Goal: Find contact information: Obtain details needed to contact an individual or organization

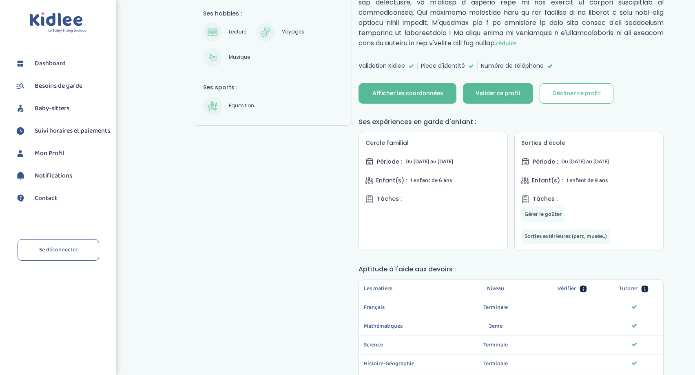
scroll to position [291, 0]
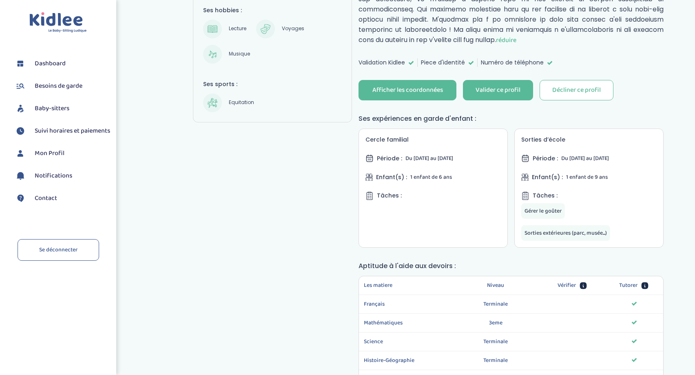
click at [53, 203] on span "Contact" at bounding box center [46, 198] width 22 height 10
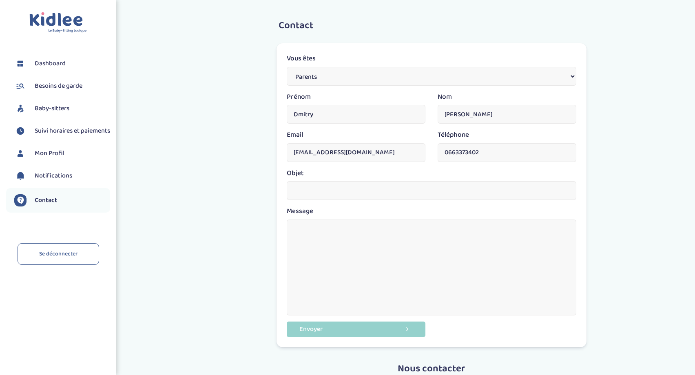
click at [55, 19] on img at bounding box center [58, 22] width 58 height 21
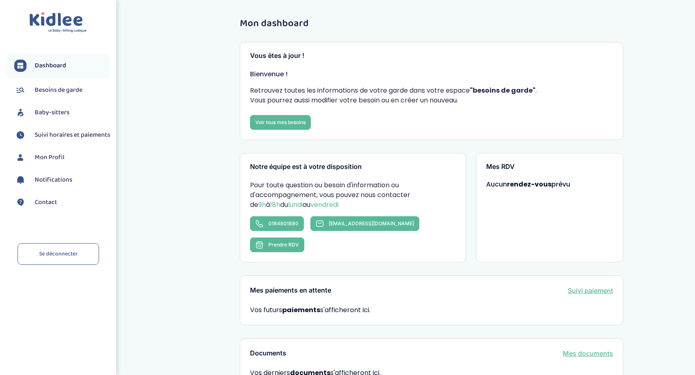
click at [65, 109] on span "Baby-sitters" at bounding box center [52, 113] width 35 height 10
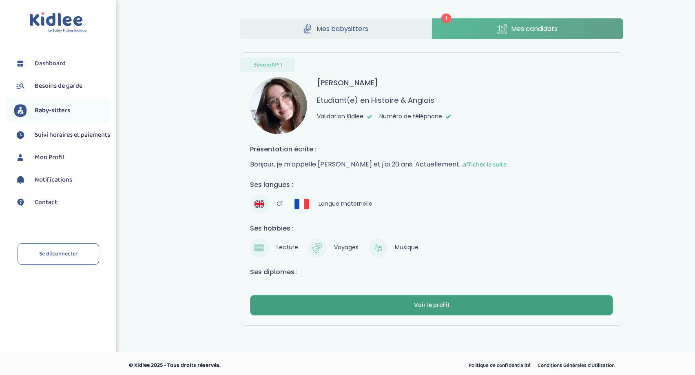
click at [512, 298] on button "Voir le profil" at bounding box center [431, 305] width 363 height 20
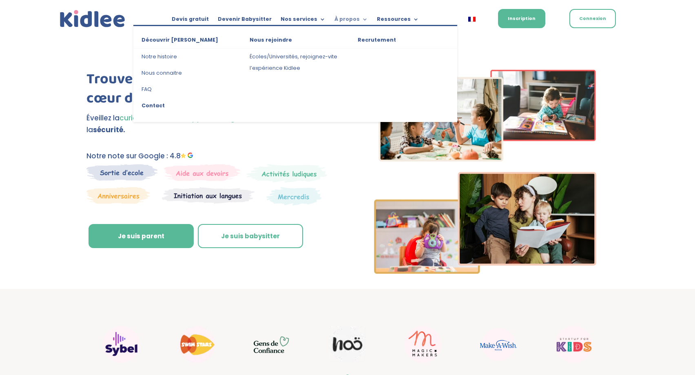
click at [359, 20] on link "À propos" at bounding box center [350, 20] width 33 height 9
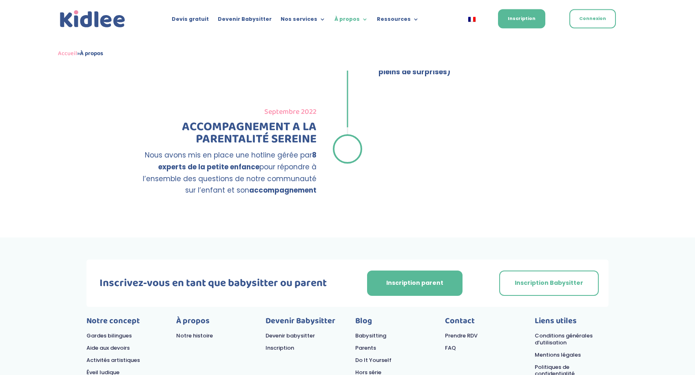
scroll to position [1441, 0]
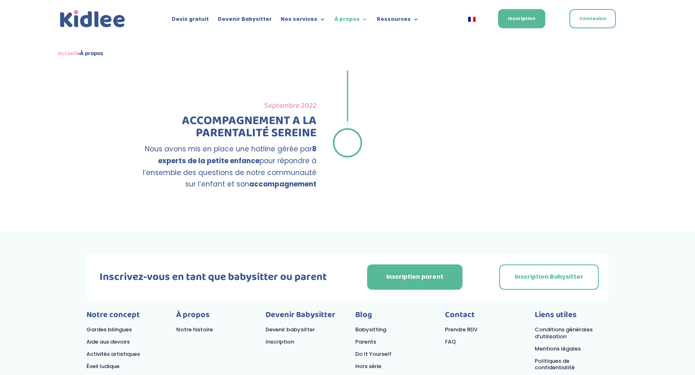
click at [455, 338] on link "FAQ" at bounding box center [450, 342] width 11 height 8
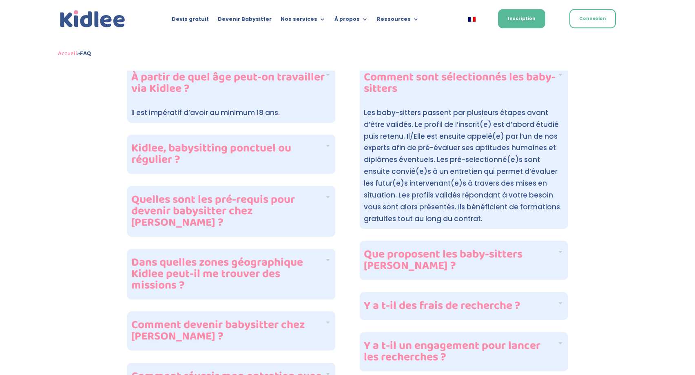
scroll to position [250, 0]
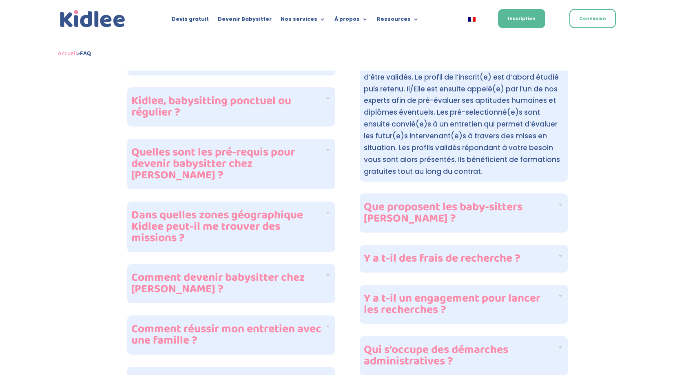
click at [563, 260] on div "Y a t-il des frais de recherche ?" at bounding box center [464, 259] width 208 height 28
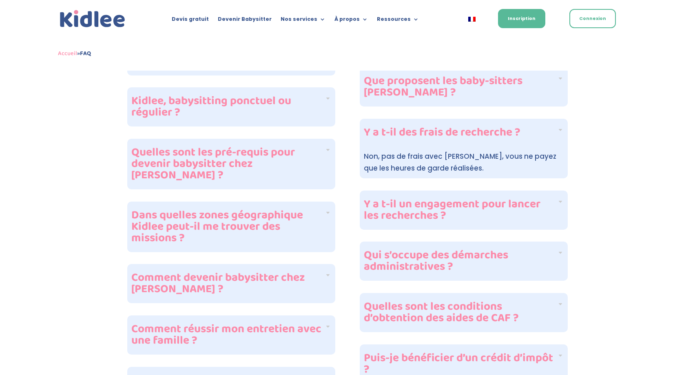
click at [560, 204] on div "Y a t-il un engagement pour lancer les recherches ?" at bounding box center [464, 209] width 208 height 39
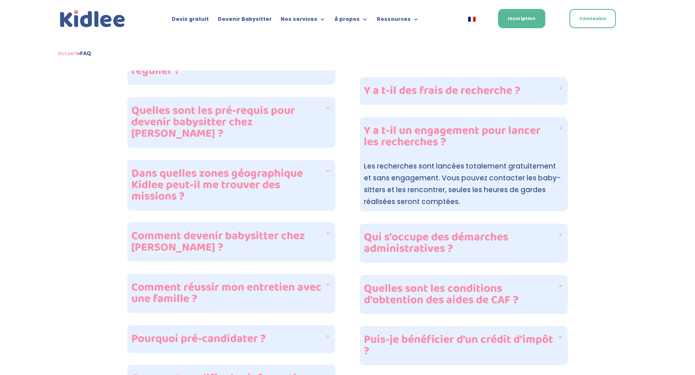
scroll to position [333, 0]
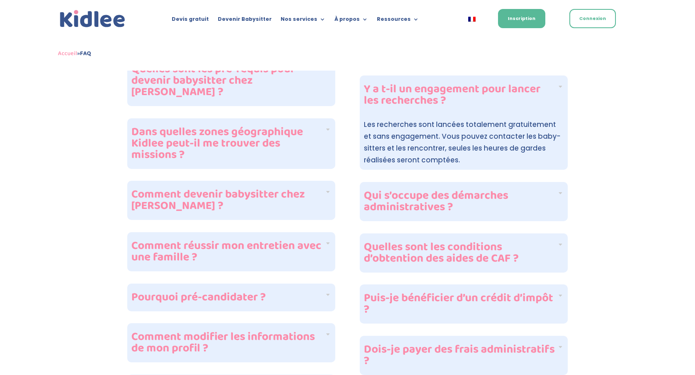
click at [561, 195] on div "Qui s’occupe des démarches administratives ?" at bounding box center [464, 201] width 208 height 39
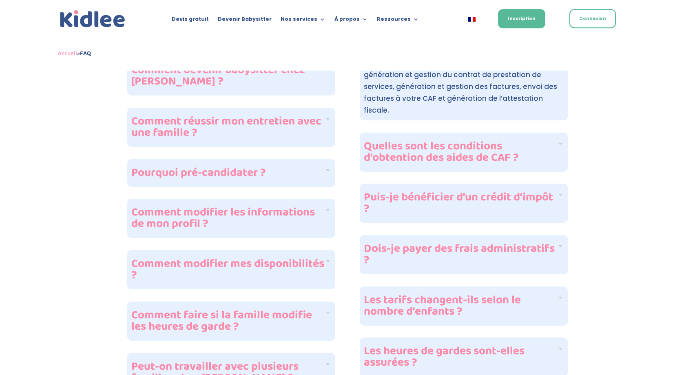
scroll to position [458, 0]
click at [561, 195] on div "Puis-je bénéficier d’un crédit d’impôt ?" at bounding box center [464, 202] width 208 height 39
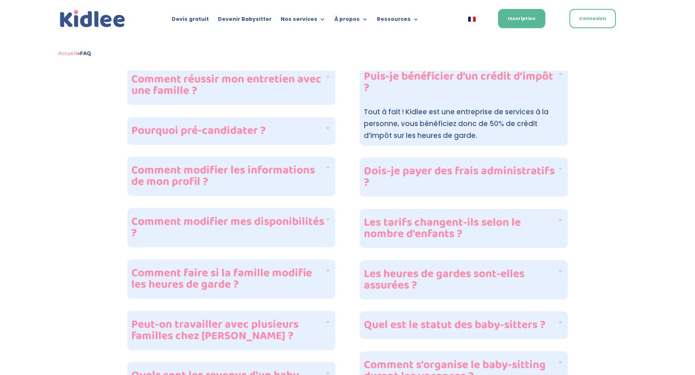
scroll to position [541, 0]
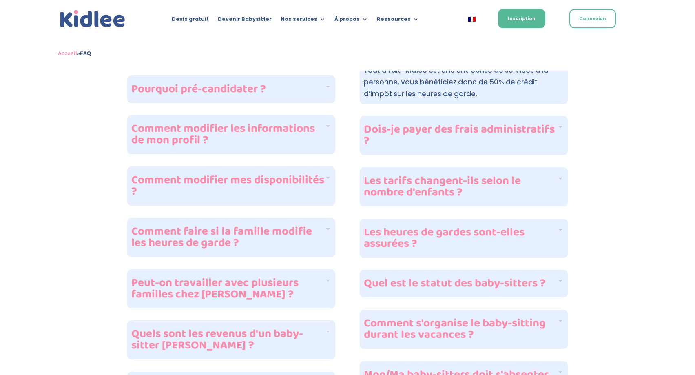
click at [563, 227] on div "Les heures de gardes sont-elles assurées ?" at bounding box center [464, 238] width 208 height 39
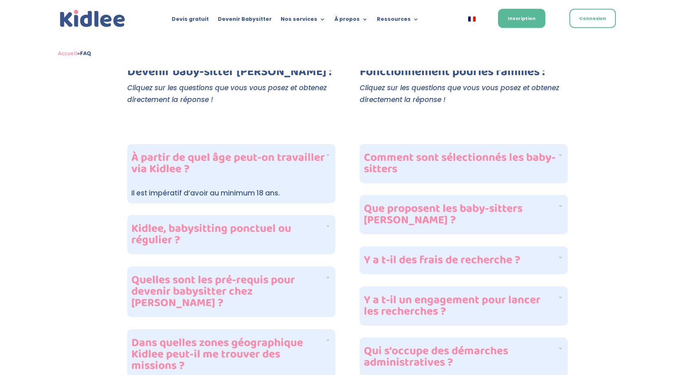
scroll to position [0, 0]
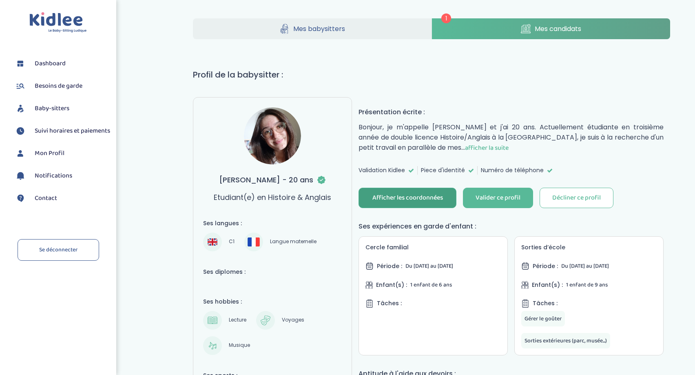
click at [428, 200] on div "Afficher les coordonnées" at bounding box center [407, 197] width 71 height 9
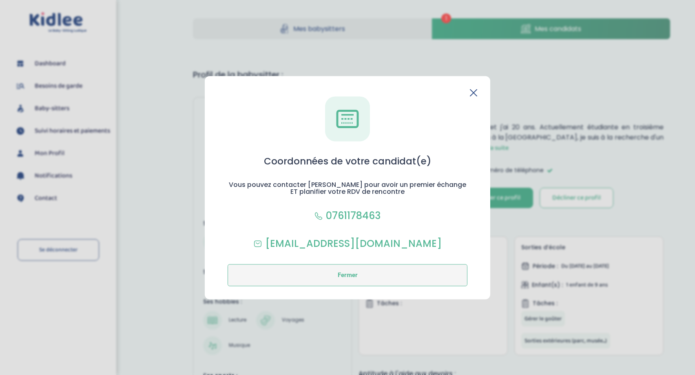
click at [359, 277] on button "Fermer" at bounding box center [348, 275] width 240 height 22
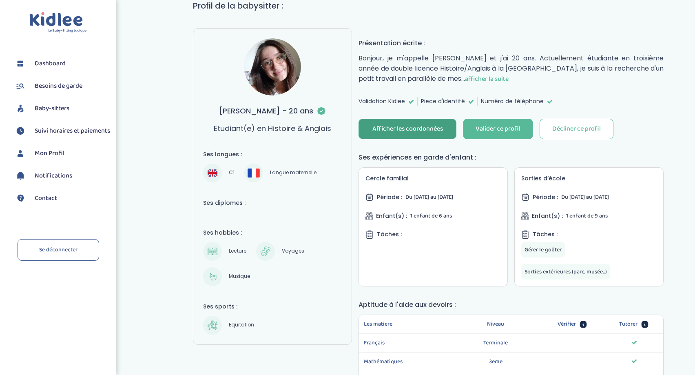
scroll to position [44, 0]
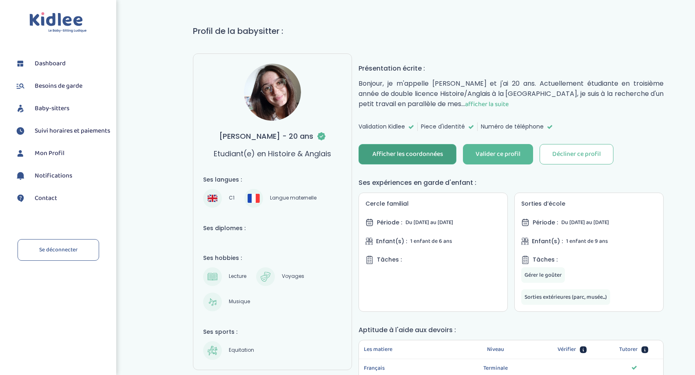
click at [52, 203] on span "Contact" at bounding box center [46, 198] width 22 height 10
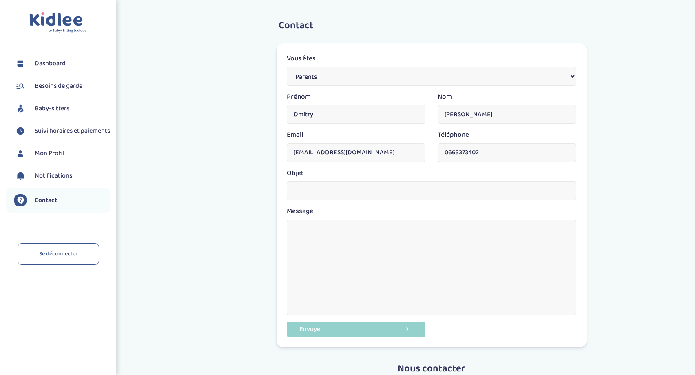
click at [66, 71] on li "Dashboard" at bounding box center [58, 63] width 104 height 20
click at [62, 65] on span "Dashboard" at bounding box center [50, 64] width 31 height 10
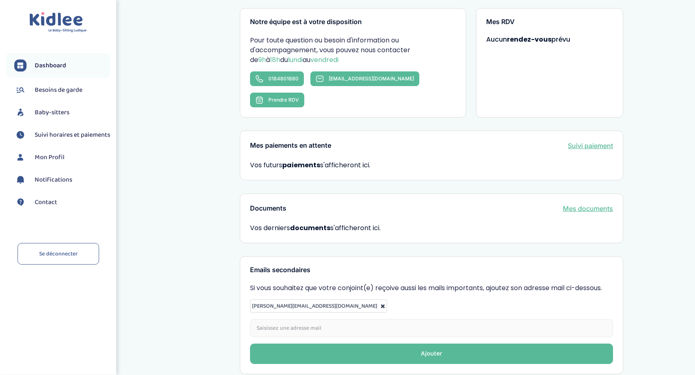
scroll to position [9, 0]
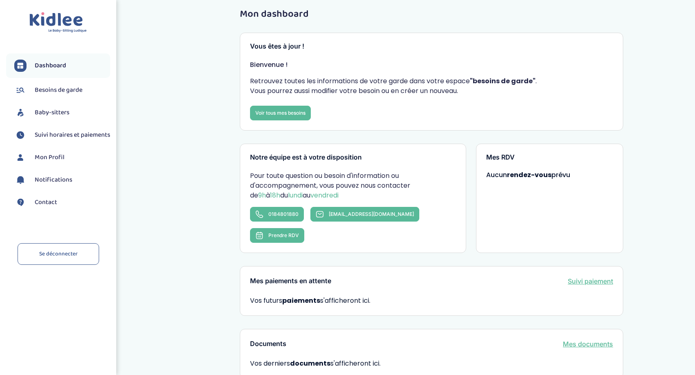
click at [65, 110] on span "Baby-sitters" at bounding box center [52, 113] width 35 height 10
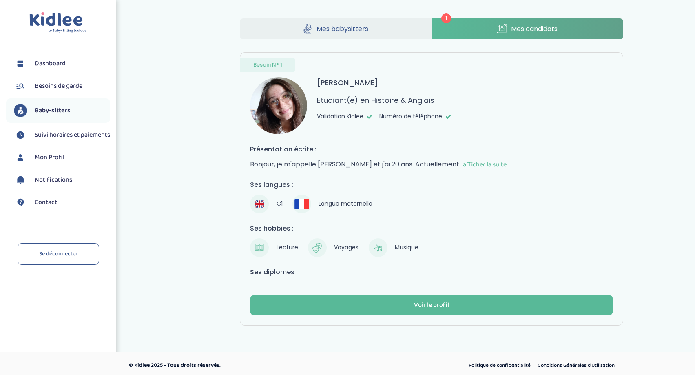
click at [64, 185] on span "Notifications" at bounding box center [54, 180] width 38 height 10
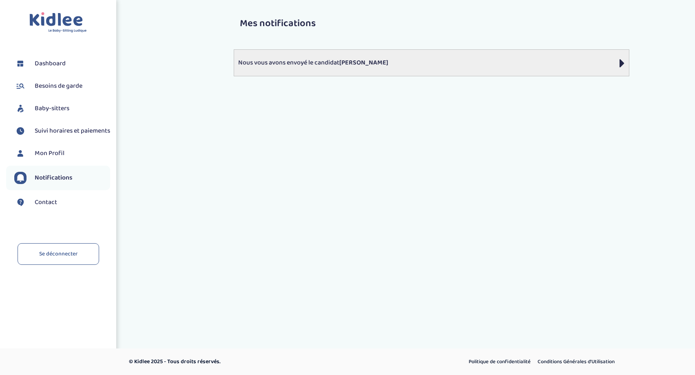
click at [620, 61] on icon at bounding box center [622, 63] width 5 height 14
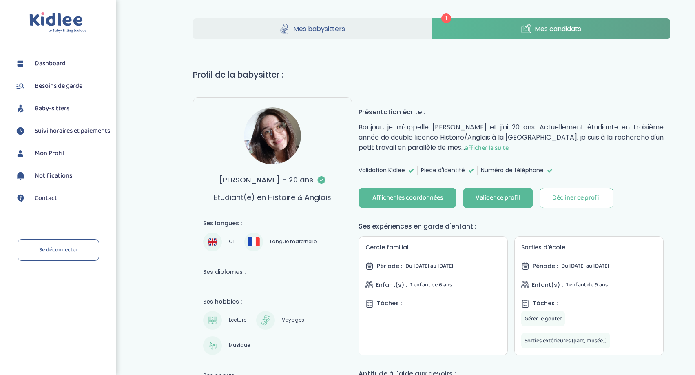
click at [509, 149] on span "afficher la suite" at bounding box center [487, 148] width 44 height 10
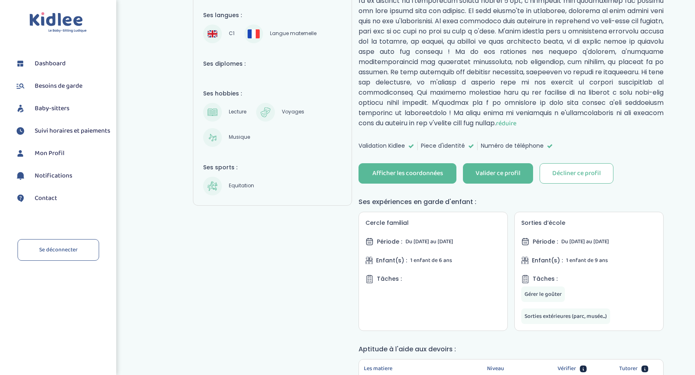
scroll to position [166, 0]
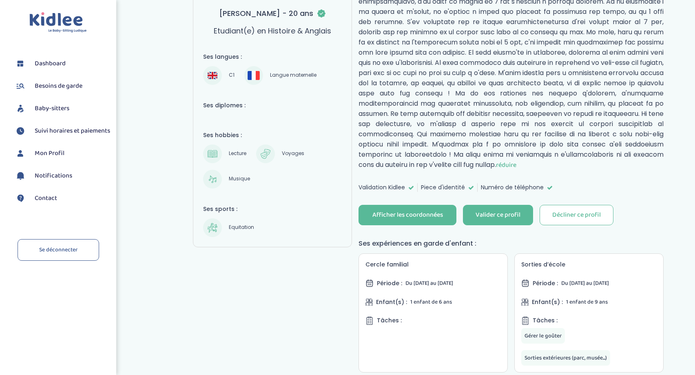
click at [609, 126] on p "réduire" at bounding box center [511, 63] width 305 height 215
click at [429, 217] on div "Afficher les coordonnées" at bounding box center [407, 214] width 71 height 9
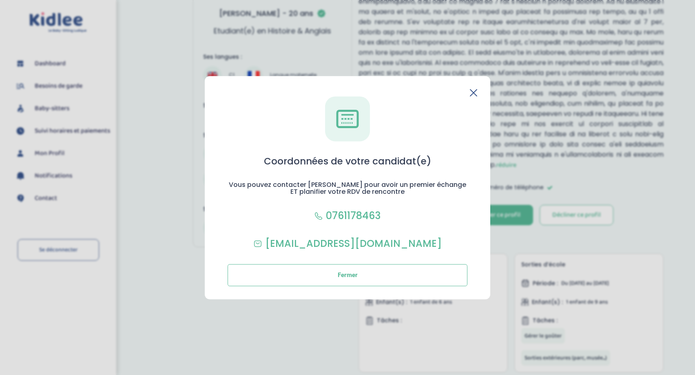
click at [477, 95] on div "Coordonnées de votre candidat(e) Vous pouvez contacter Beaumesnil pour avoir un…" at bounding box center [348, 187] width 286 height 223
click at [475, 95] on icon at bounding box center [473, 92] width 7 height 7
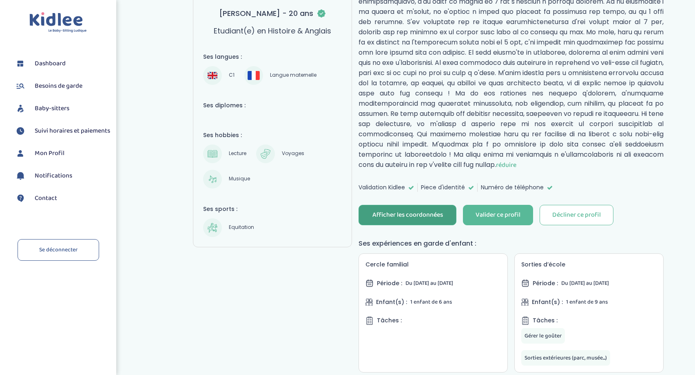
click at [398, 220] on div "Afficher les coordonnées" at bounding box center [407, 214] width 71 height 9
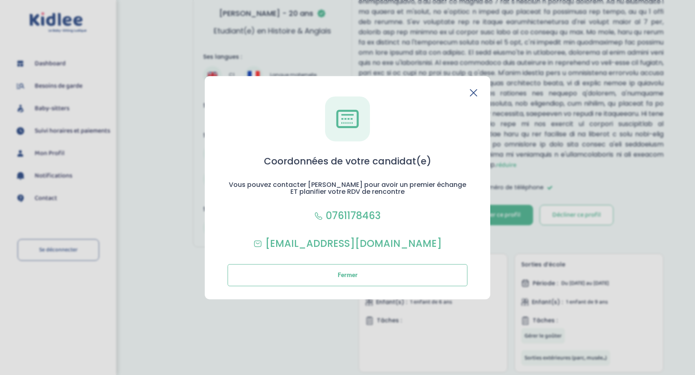
click at [475, 92] on icon at bounding box center [473, 92] width 7 height 7
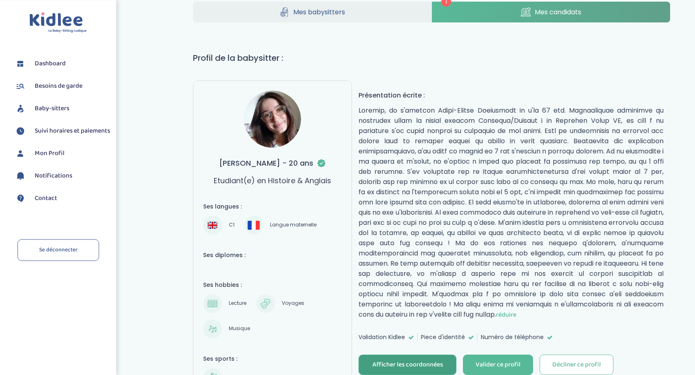
scroll to position [0, 0]
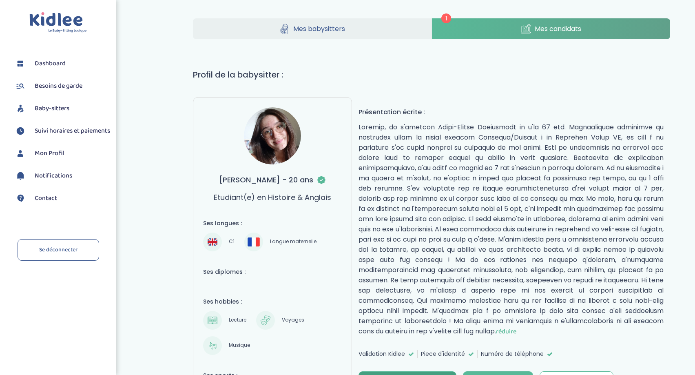
click at [65, 204] on link "Contact" at bounding box center [62, 198] width 96 height 12
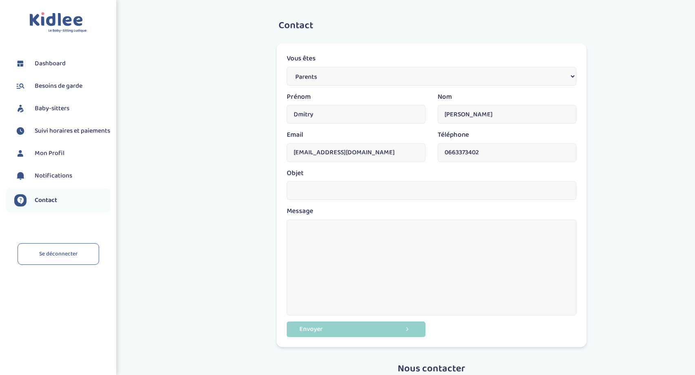
scroll to position [125, 0]
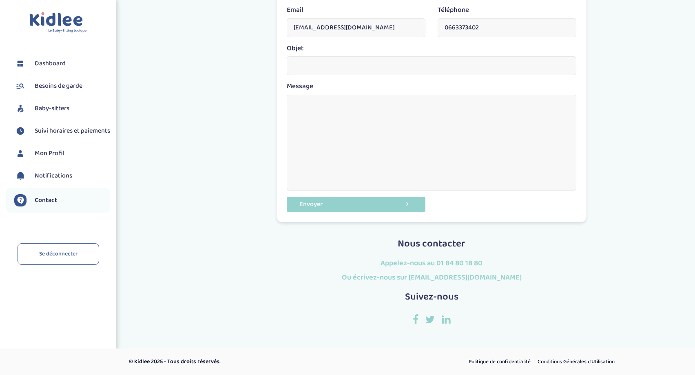
click at [47, 108] on span "Baby-sitters" at bounding box center [52, 109] width 35 height 10
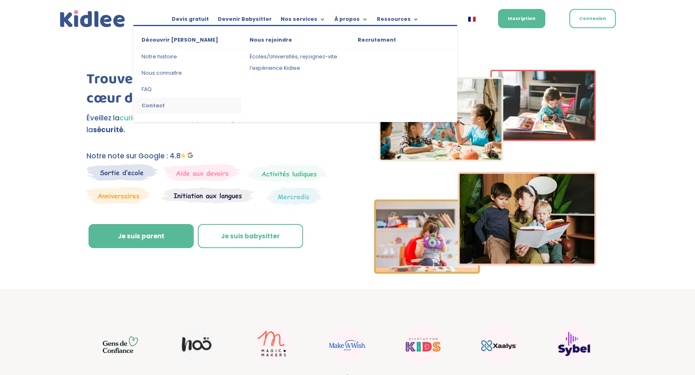
click at [156, 105] on link "Contact" at bounding box center [187, 105] width 108 height 16
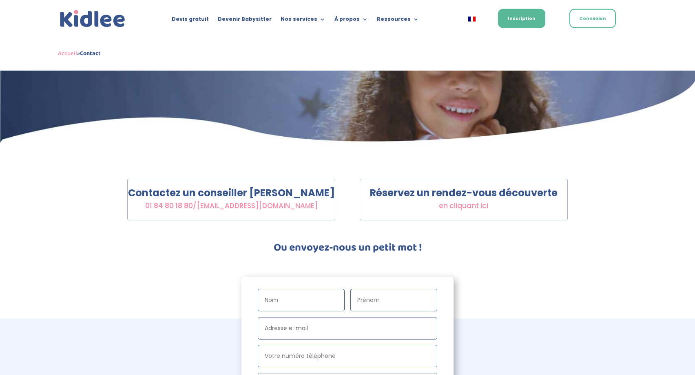
scroll to position [83, 0]
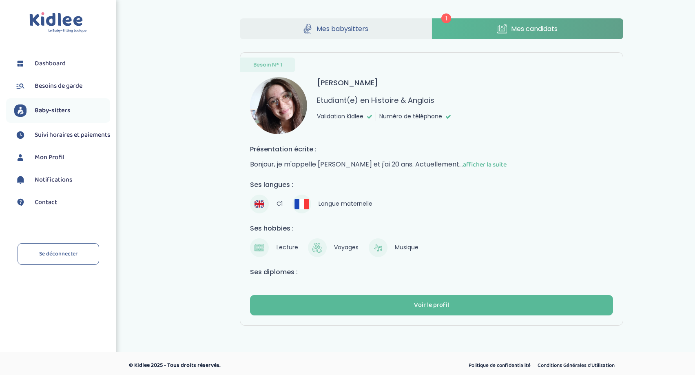
scroll to position [4, 0]
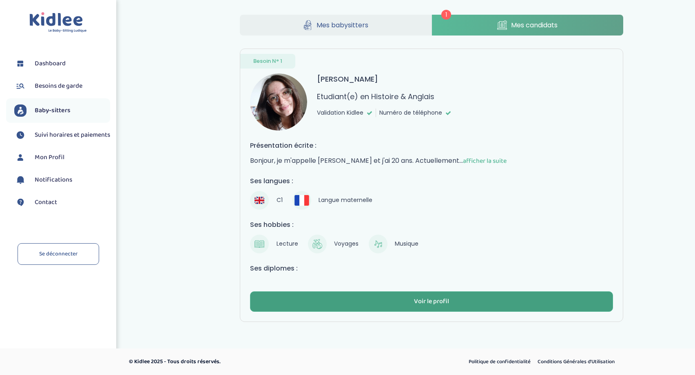
click at [354, 298] on button "Voir le profil" at bounding box center [431, 301] width 363 height 20
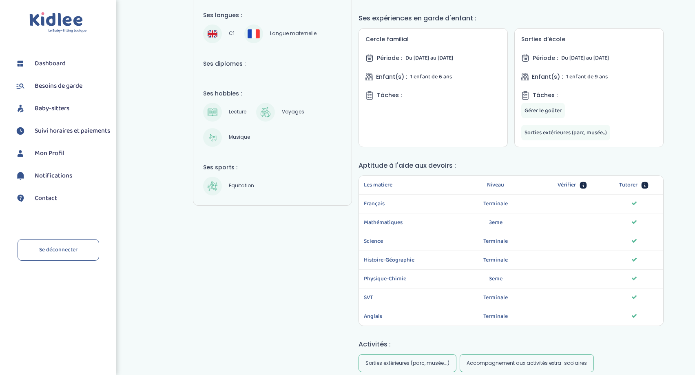
scroll to position [42, 0]
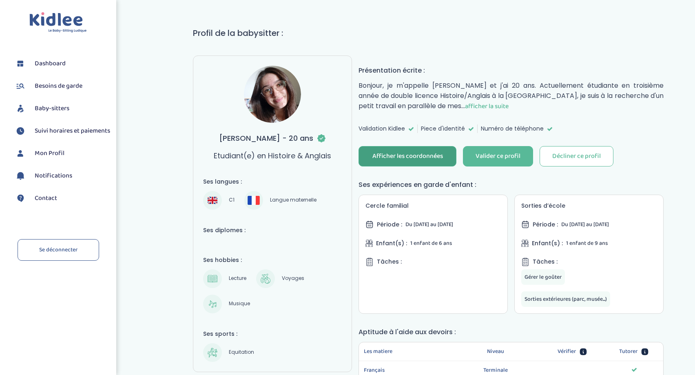
click at [421, 156] on div "Afficher les coordonnées" at bounding box center [407, 156] width 71 height 9
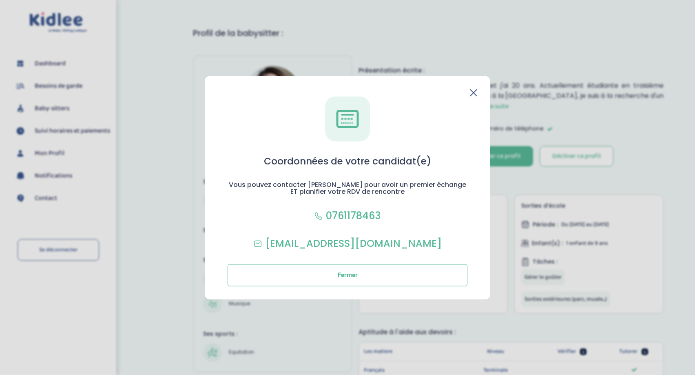
click at [475, 93] on icon at bounding box center [473, 92] width 7 height 7
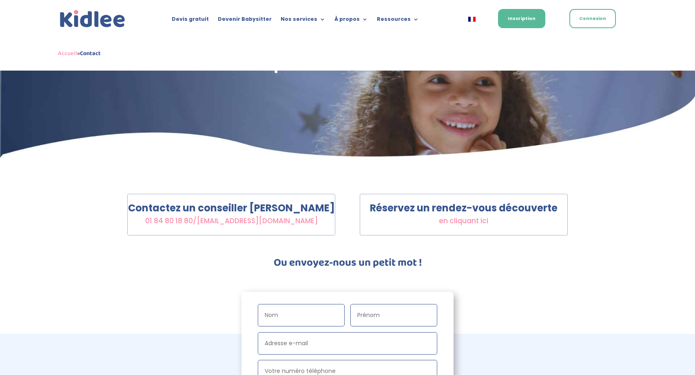
scroll to position [42, 0]
